Goal: Information Seeking & Learning: Learn about a topic

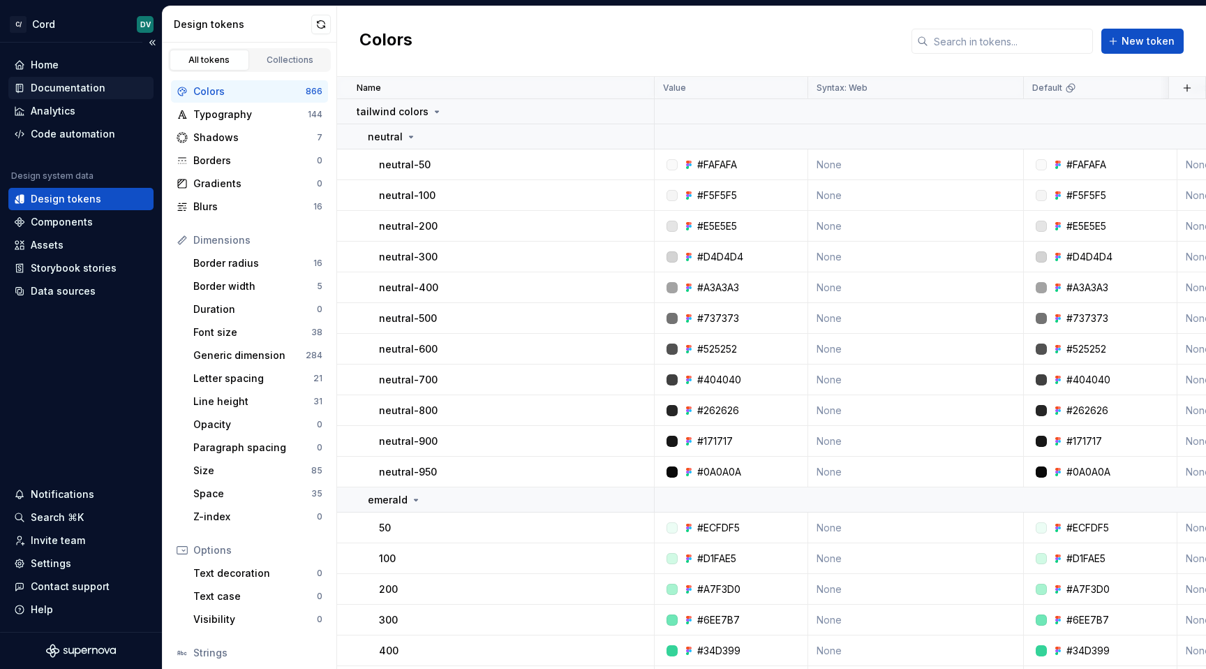
click at [96, 79] on div "Documentation" at bounding box center [80, 88] width 145 height 22
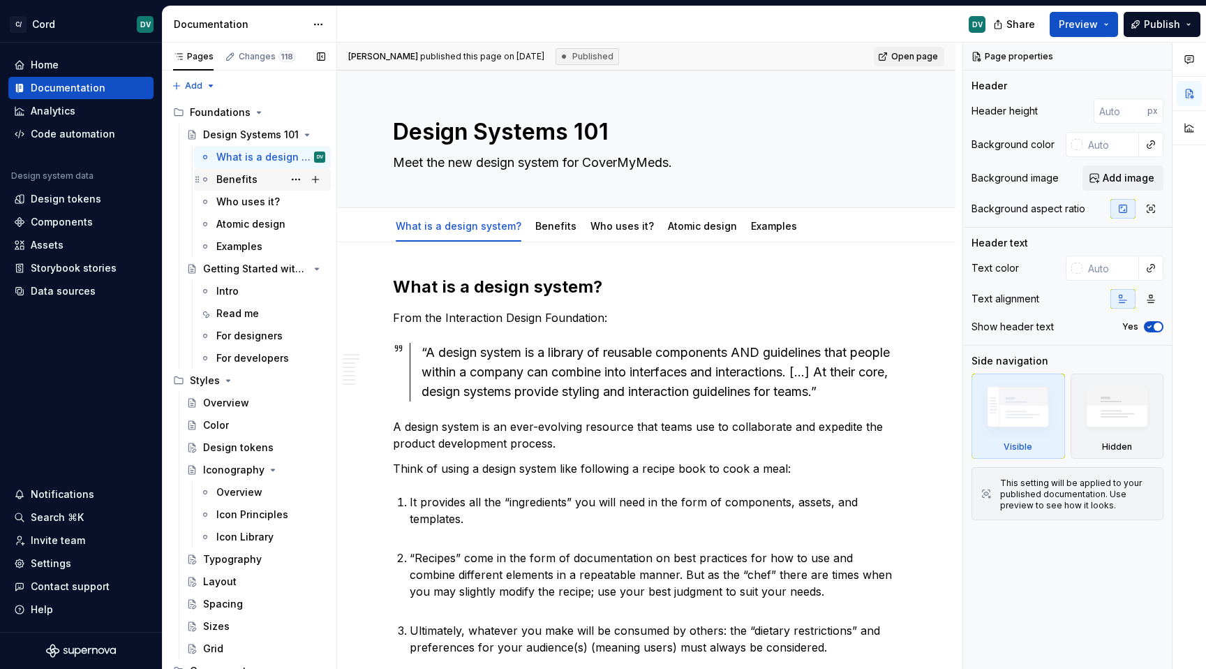
click at [255, 182] on div "Benefits" at bounding box center [270, 180] width 109 height 20
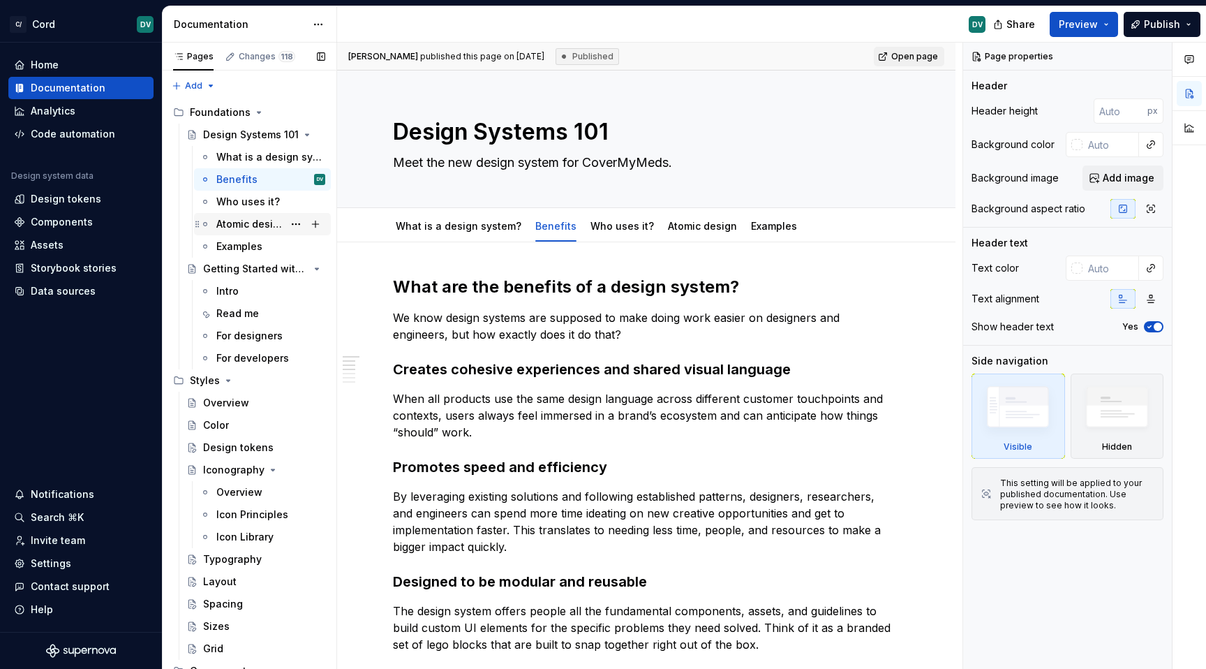
click at [239, 215] on div "Atomic design" at bounding box center [270, 224] width 109 height 20
click at [239, 202] on div "Who uses it?" at bounding box center [248, 202] width 64 height 14
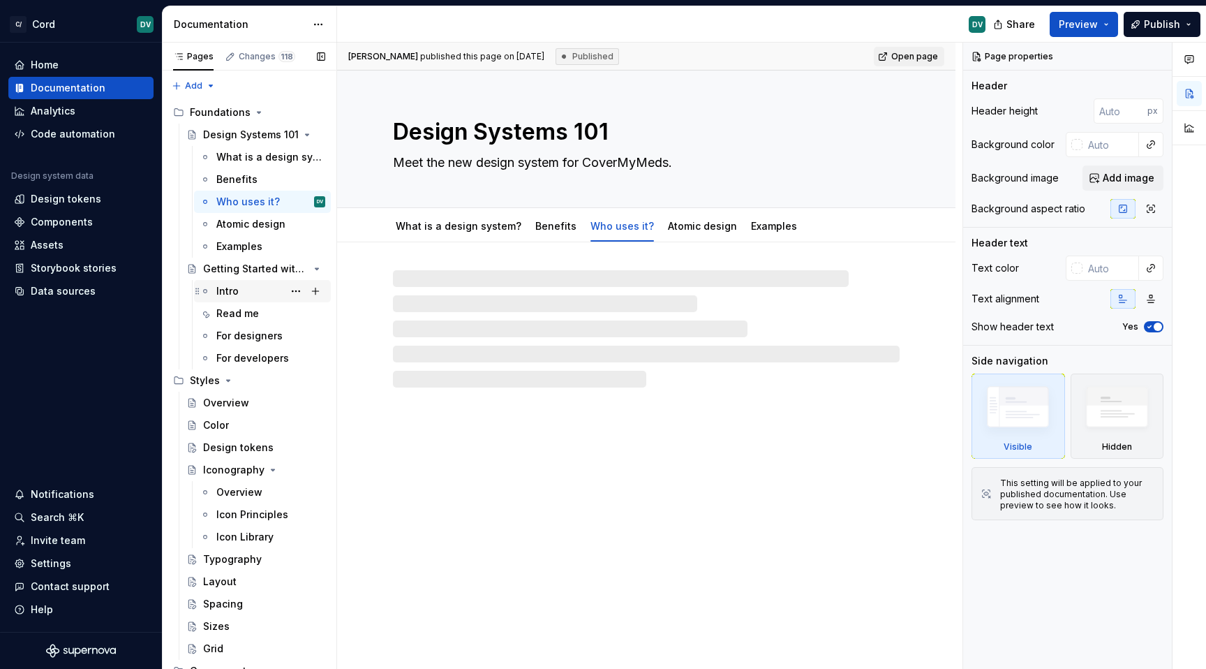
click at [225, 283] on div "Intro" at bounding box center [270, 291] width 109 height 20
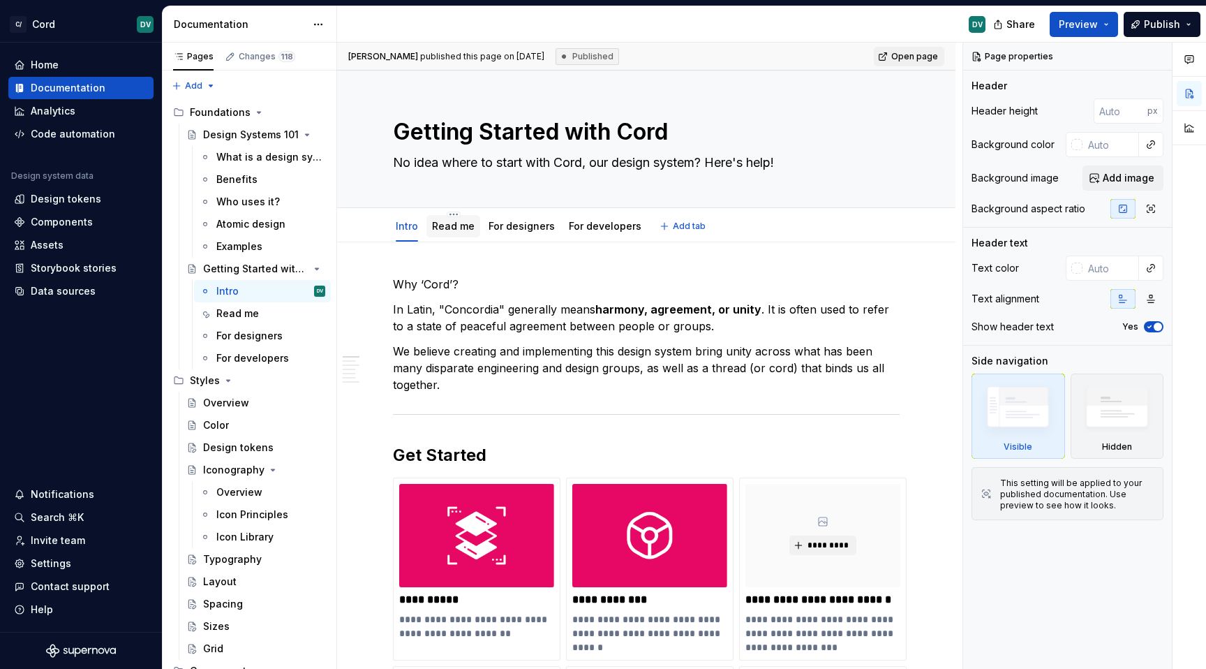
click at [456, 225] on link "Read me" at bounding box center [453, 226] width 43 height 12
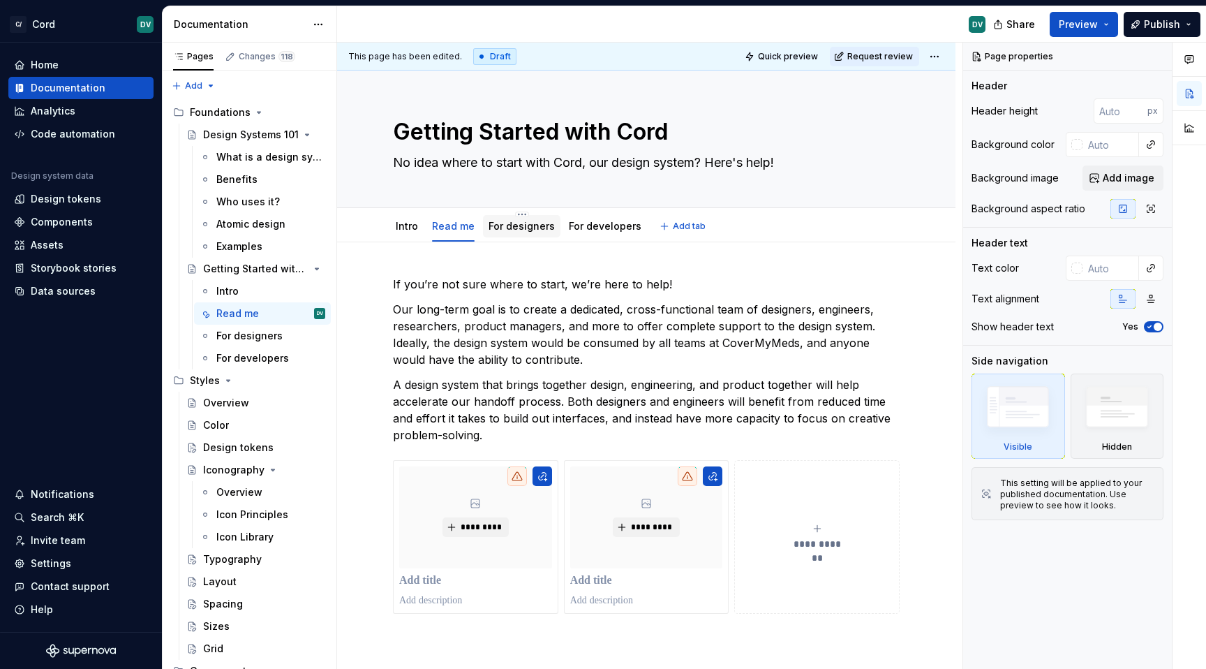
click at [489, 229] on link "For designers" at bounding box center [522, 226] width 66 height 12
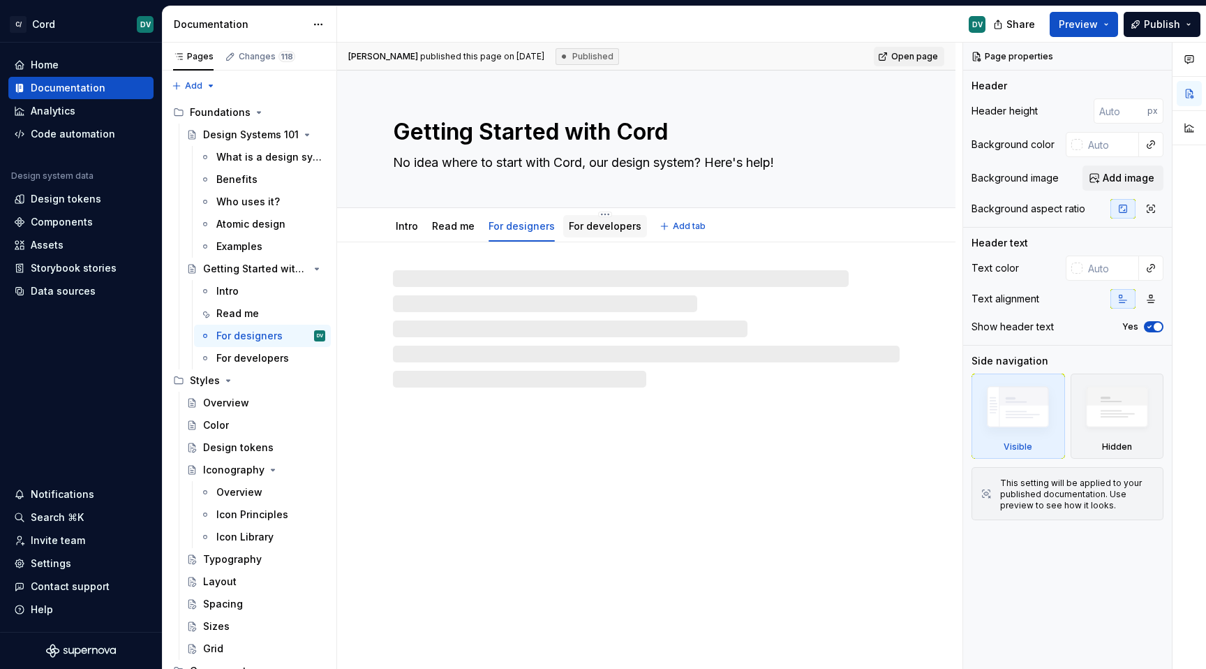
click at [576, 236] on div "For developers" at bounding box center [605, 226] width 84 height 22
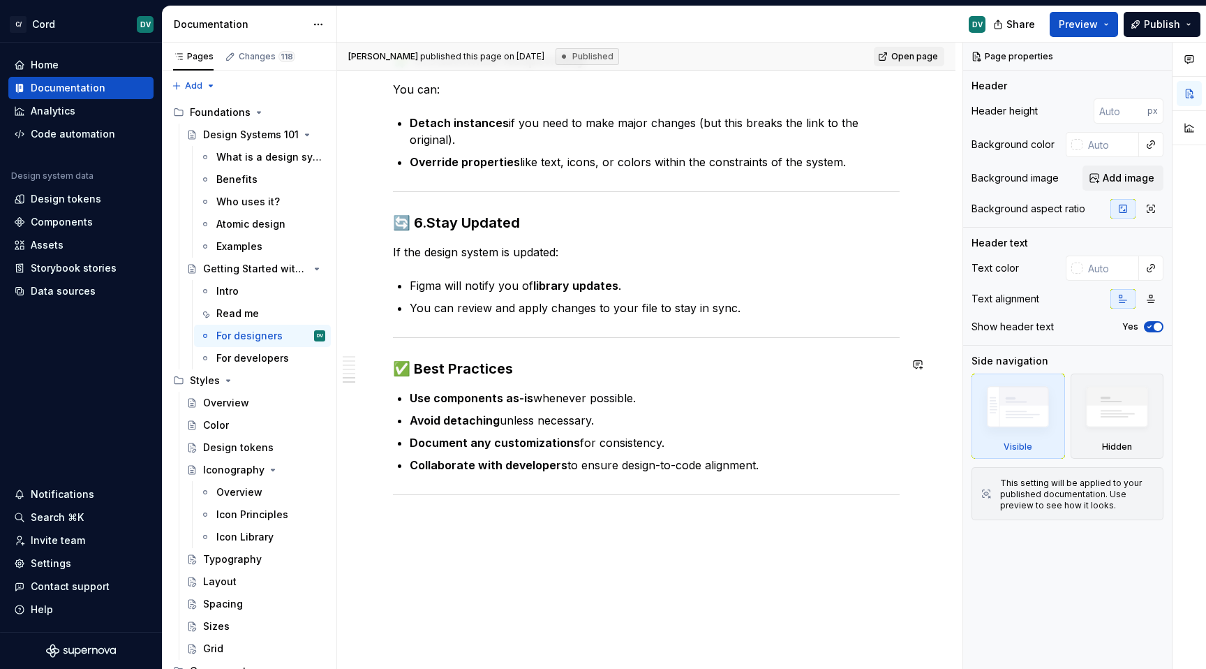
scroll to position [1175, 0]
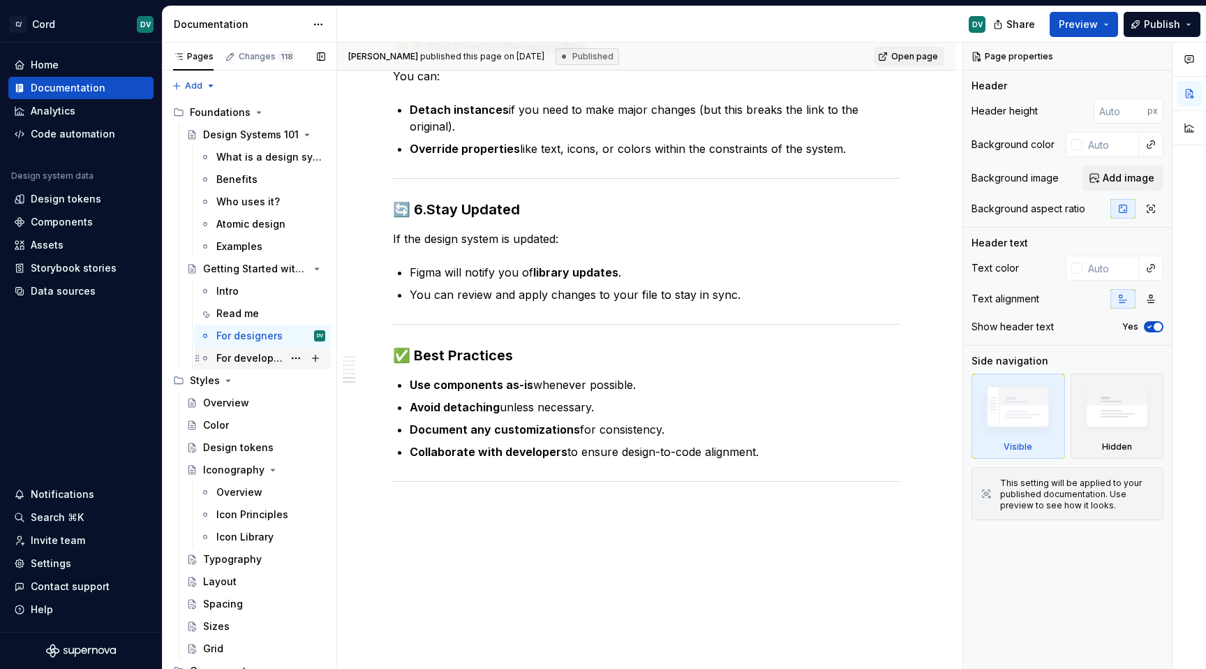
click at [271, 352] on div "For developers" at bounding box center [249, 358] width 67 height 14
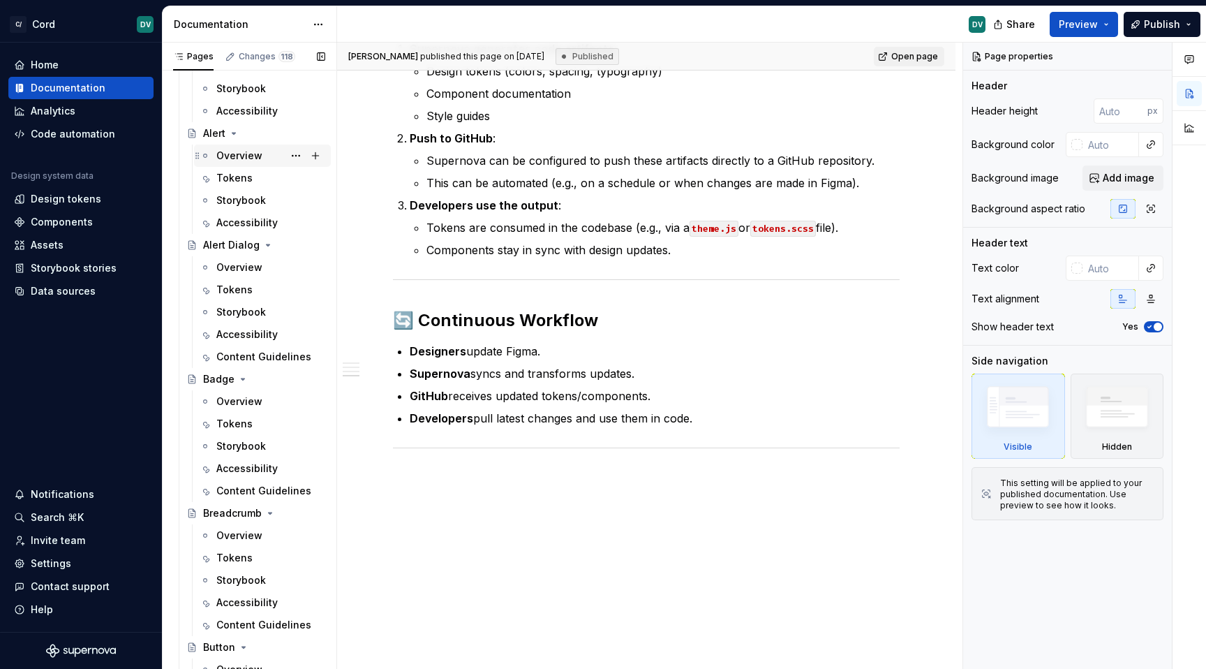
scroll to position [643, 0]
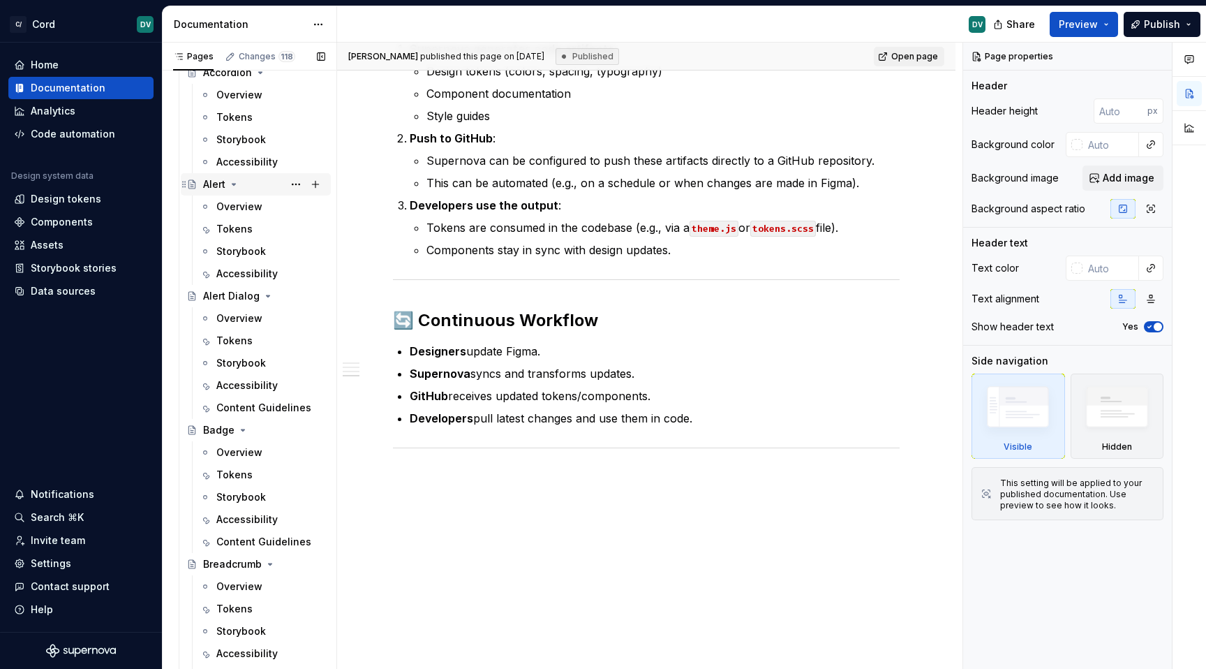
type textarea "*"
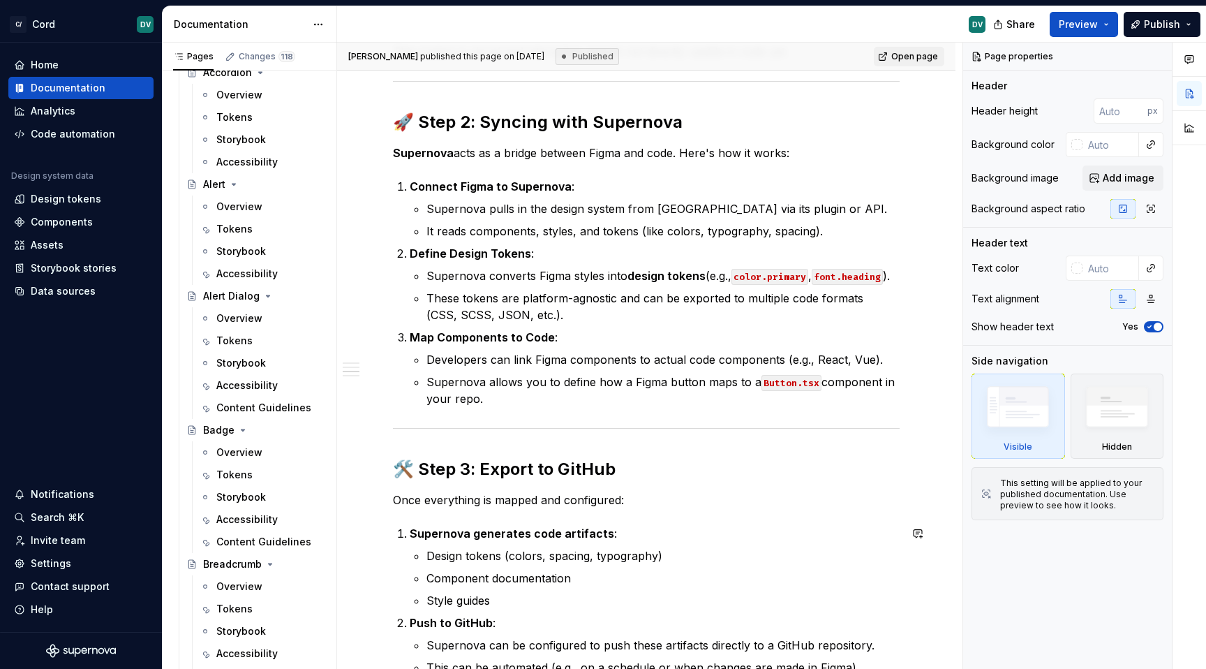
scroll to position [0, 0]
